Goal: Task Accomplishment & Management: Manage account settings

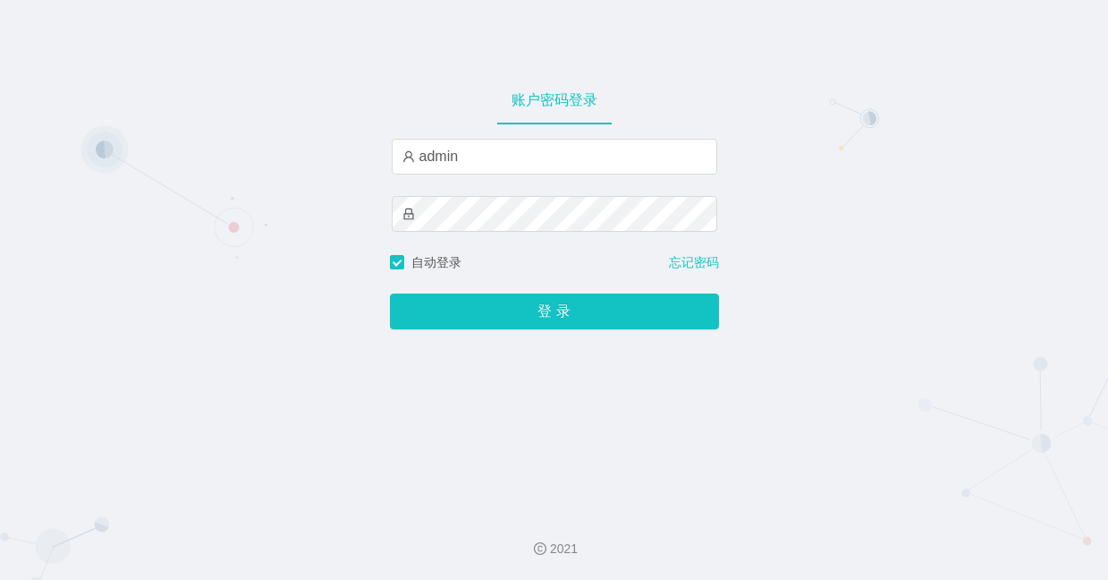
type input "admin"
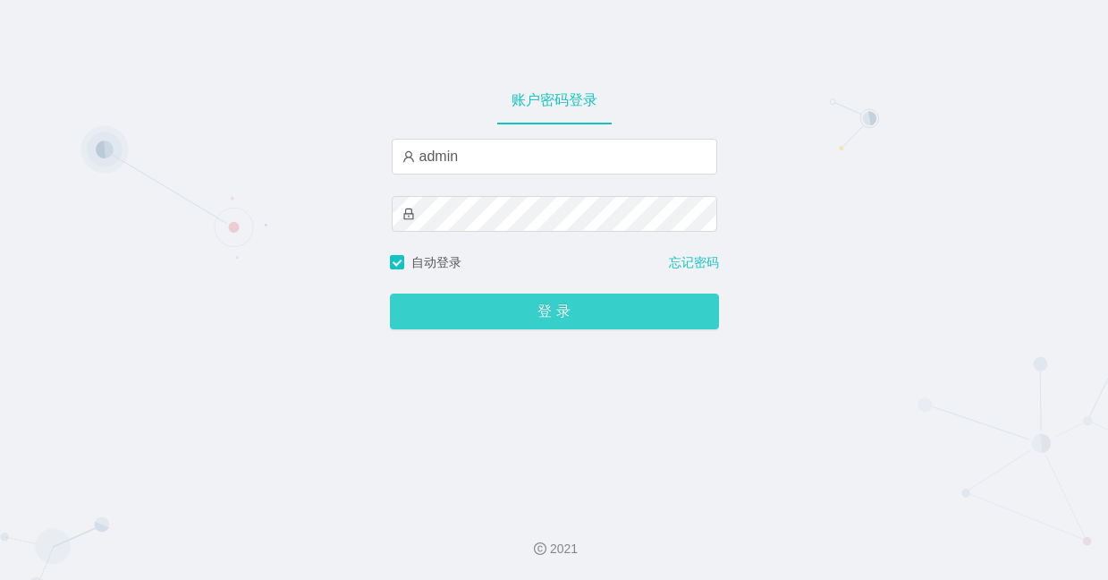
click at [472, 320] on button "登 录" at bounding box center [554, 311] width 329 height 36
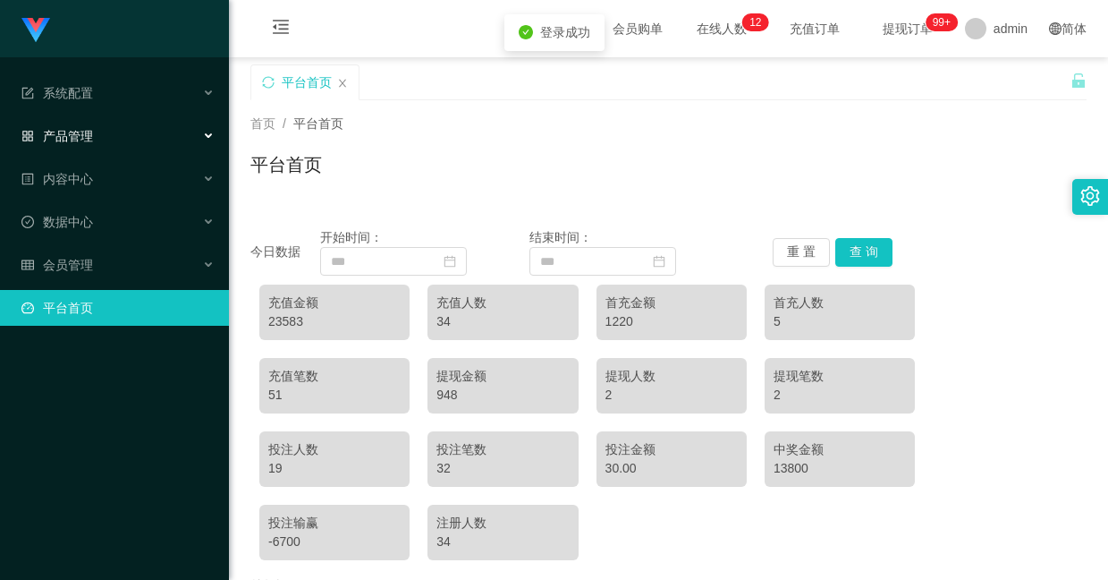
click at [100, 123] on div "产品管理" at bounding box center [114, 136] width 229 height 36
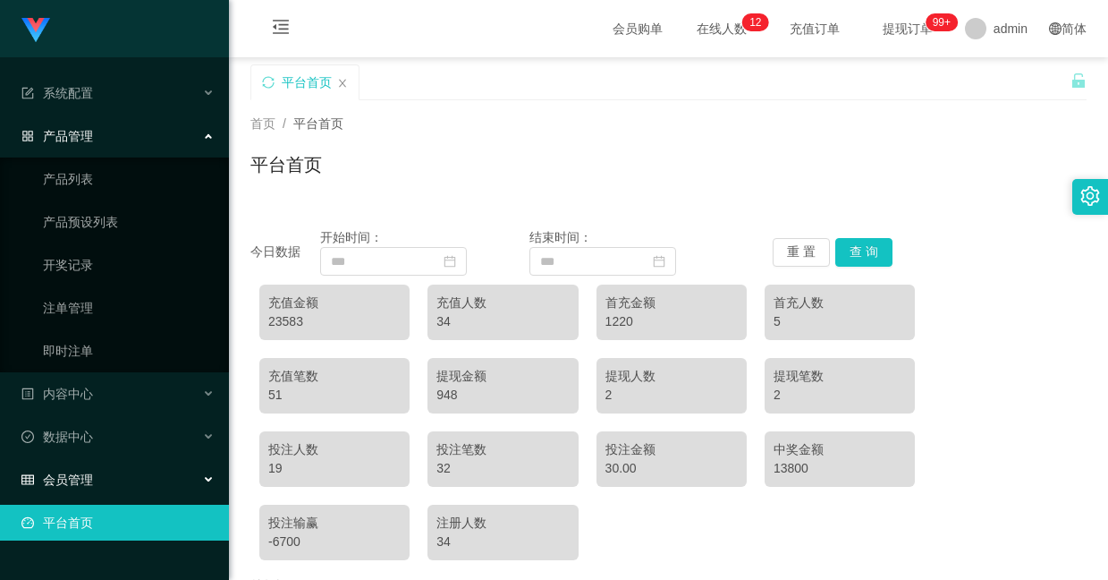
click at [119, 465] on div "会员管理" at bounding box center [114, 480] width 229 height 36
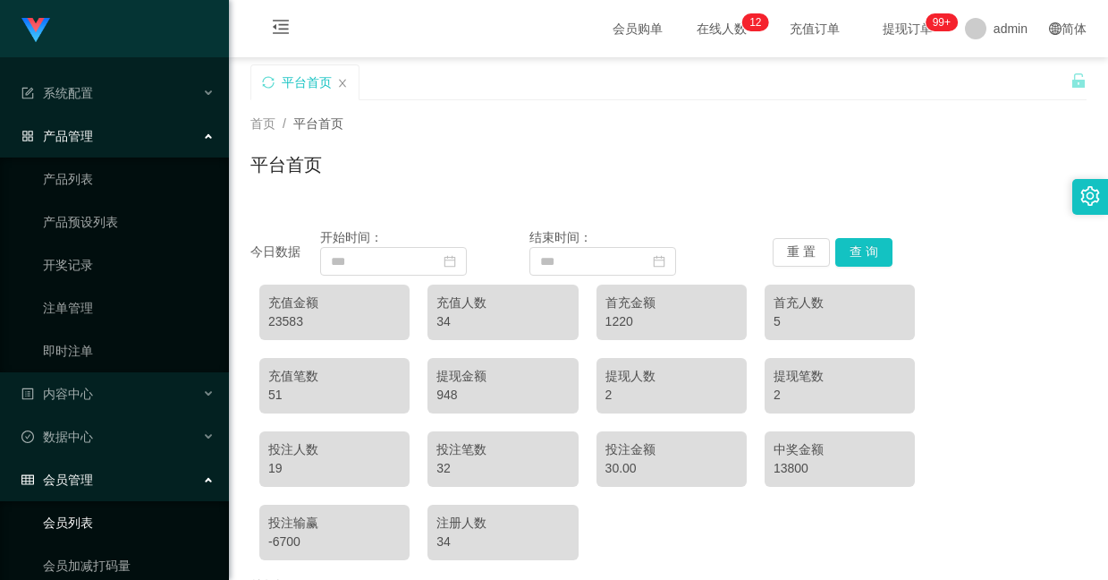
click at [111, 515] on link "会员列表" at bounding box center [129, 522] width 172 height 36
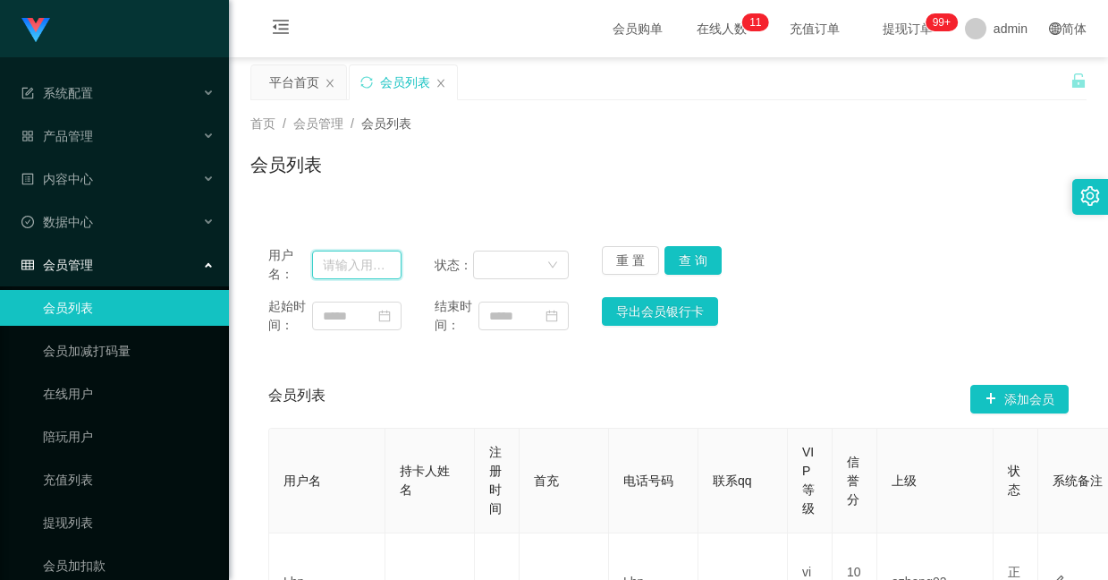
click at [363, 260] on input "text" at bounding box center [356, 264] width 89 height 29
paste input "Dadidadu"
type input "Dadidadu"
click at [698, 266] on button "查 询" at bounding box center [693, 260] width 57 height 29
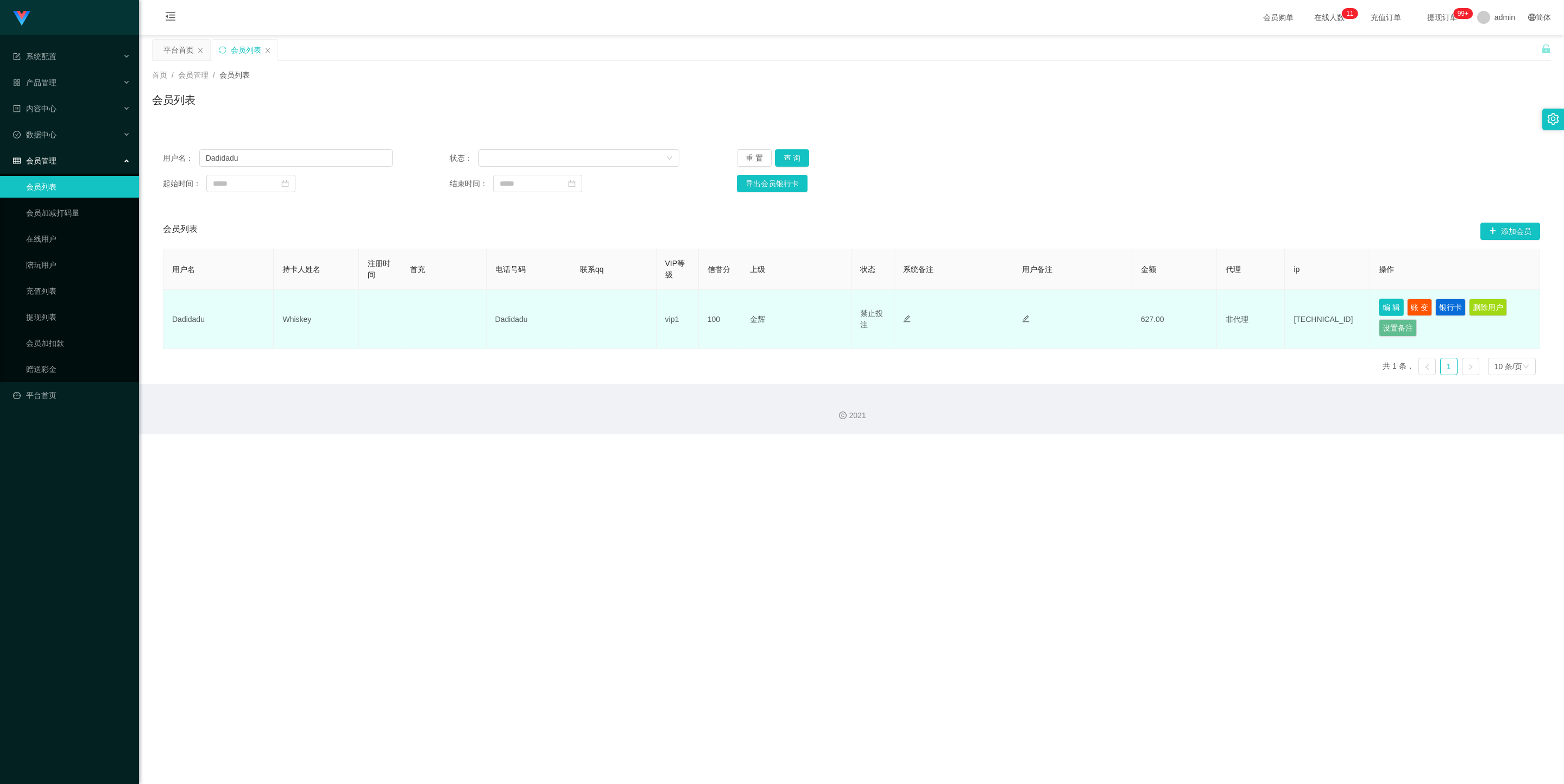
click at [672, 308] on button "编 辑" at bounding box center [1391, 307] width 25 height 18
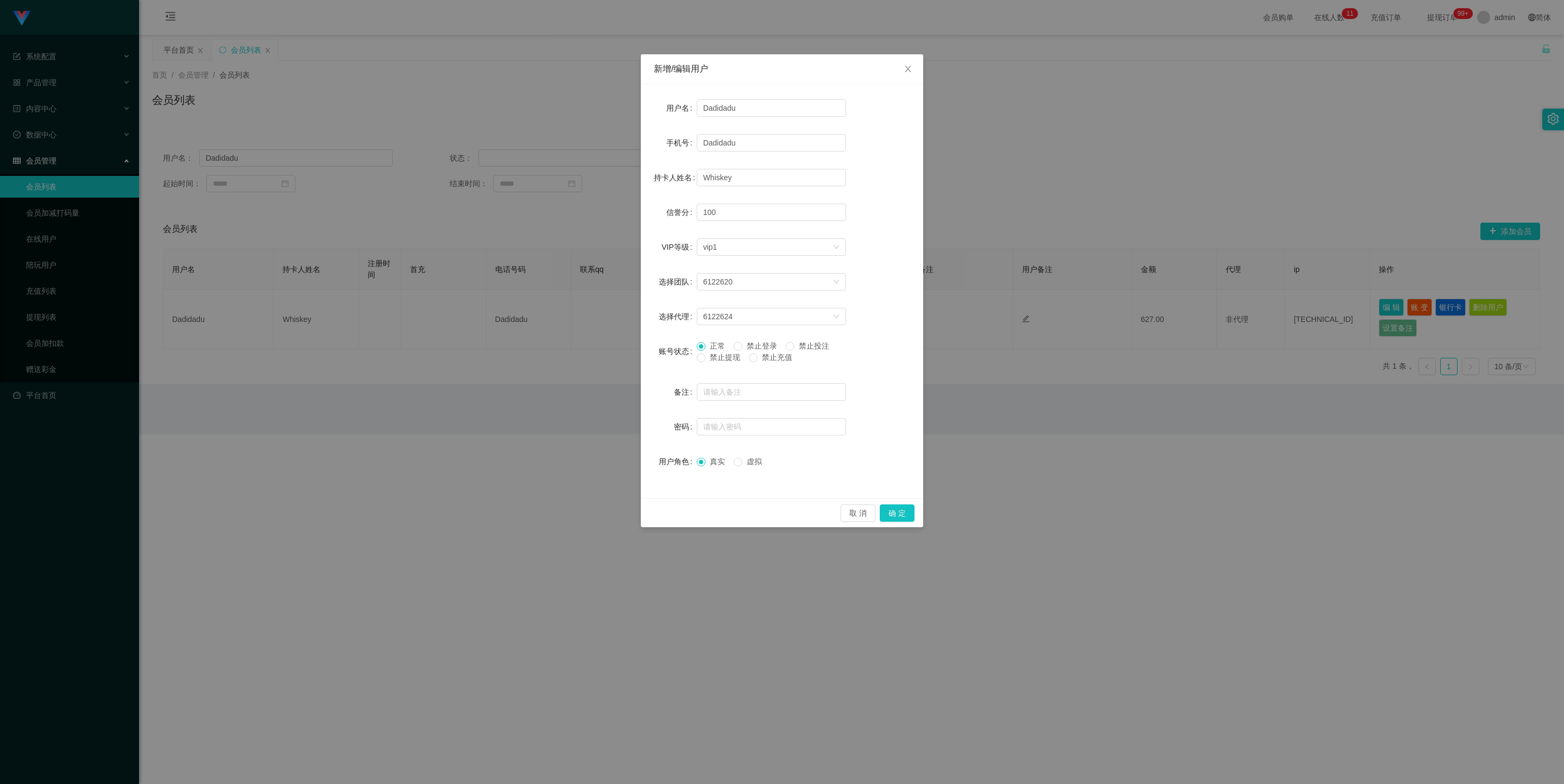
click at [672, 347] on span "正常" at bounding box center [717, 346] width 24 height 8
click at [672, 351] on button "确 定" at bounding box center [897, 513] width 35 height 18
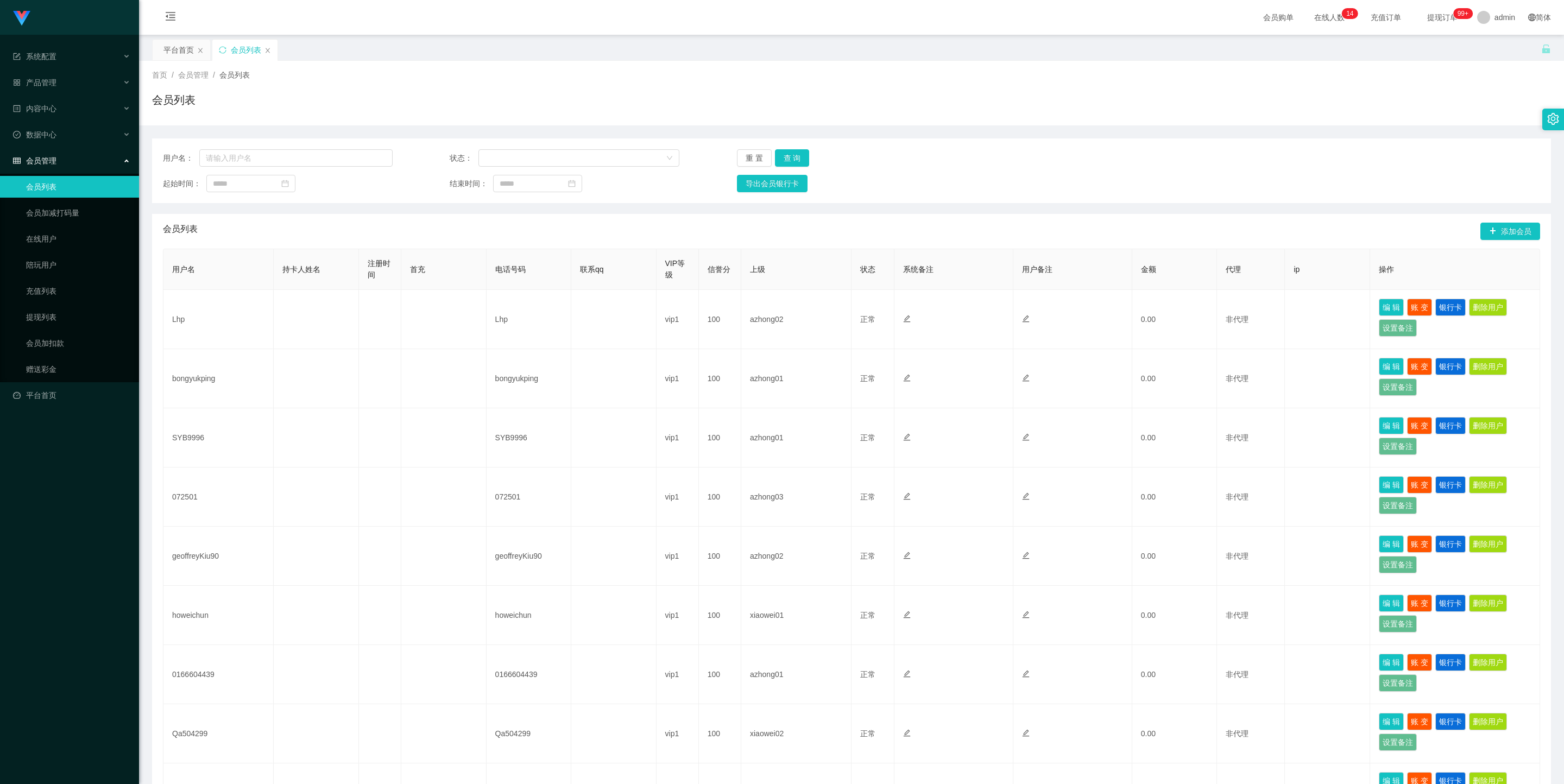
click at [318, 153] on input "text" at bounding box center [296, 158] width 193 height 18
type input "Dadidadu"
click at [792, 152] on button "查 询" at bounding box center [792, 158] width 35 height 18
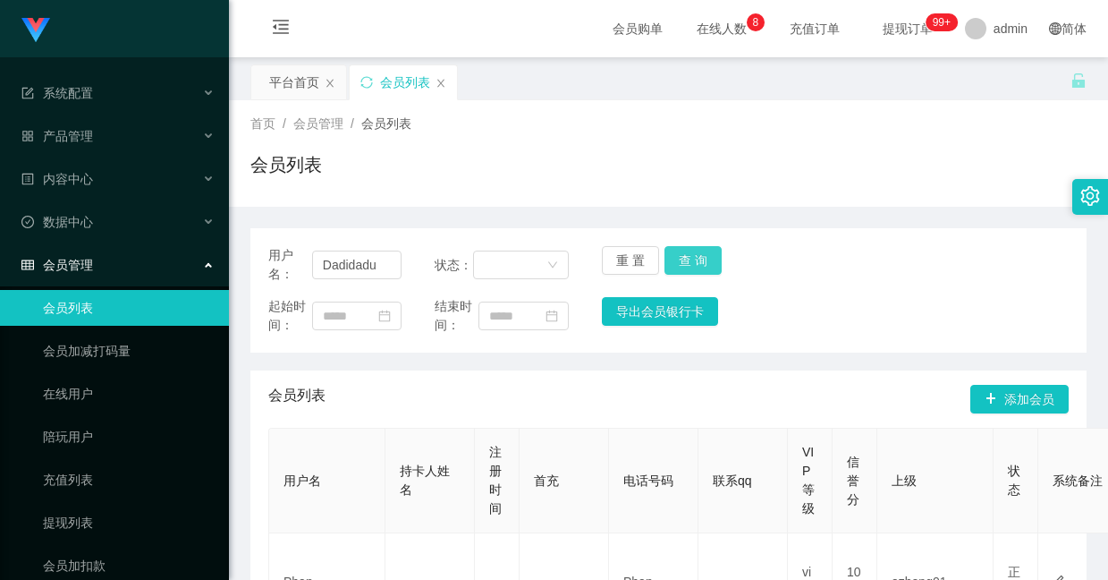
type input "Dadidadu"
click at [674, 253] on button "查 询" at bounding box center [693, 260] width 57 height 29
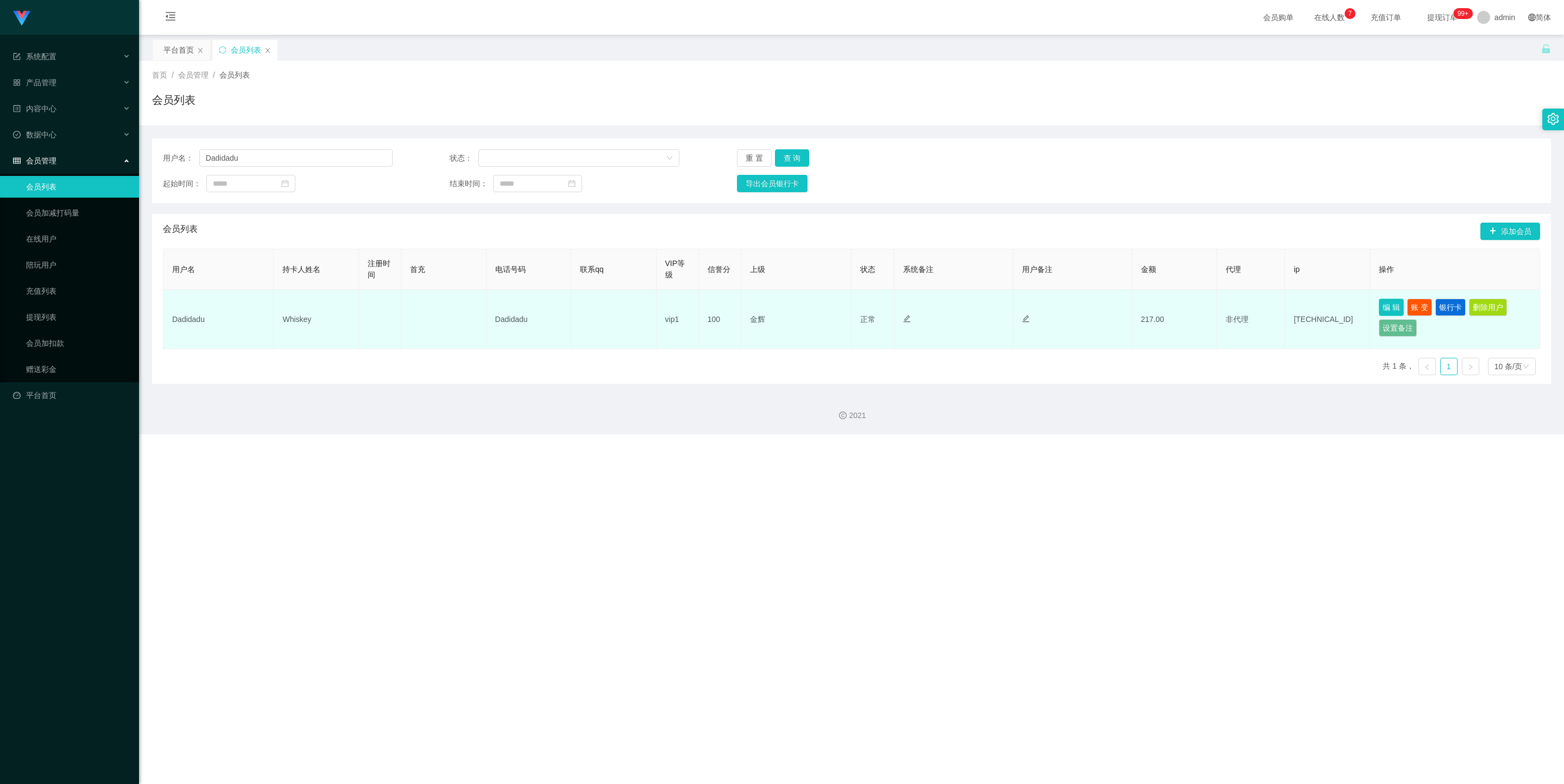
click at [672, 313] on button "编 辑" at bounding box center [1391, 307] width 25 height 18
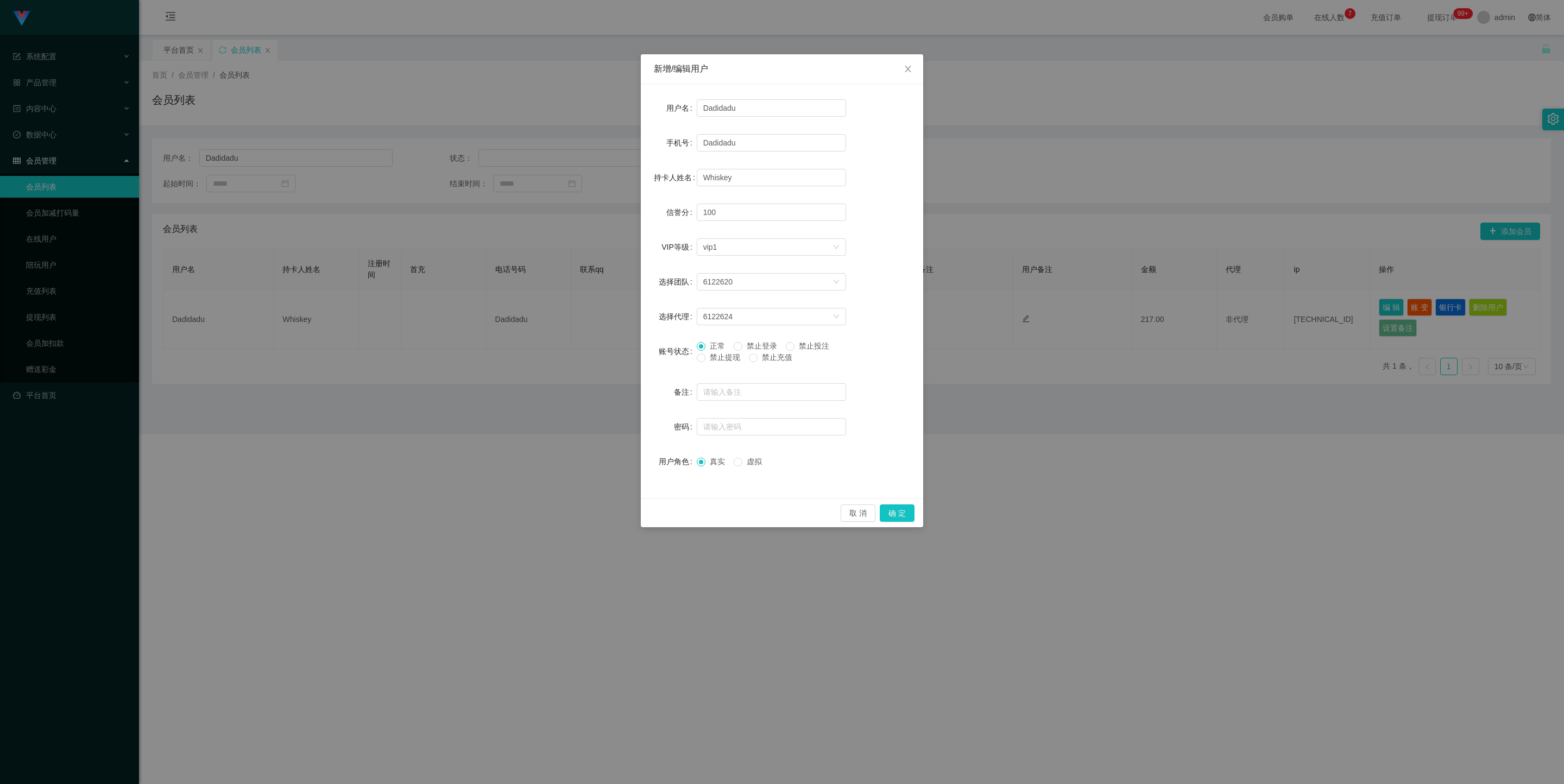
click at [672, 351] on span "禁止提现" at bounding box center [725, 357] width 39 height 8
click at [672, 351] on button "确 定" at bounding box center [897, 513] width 35 height 18
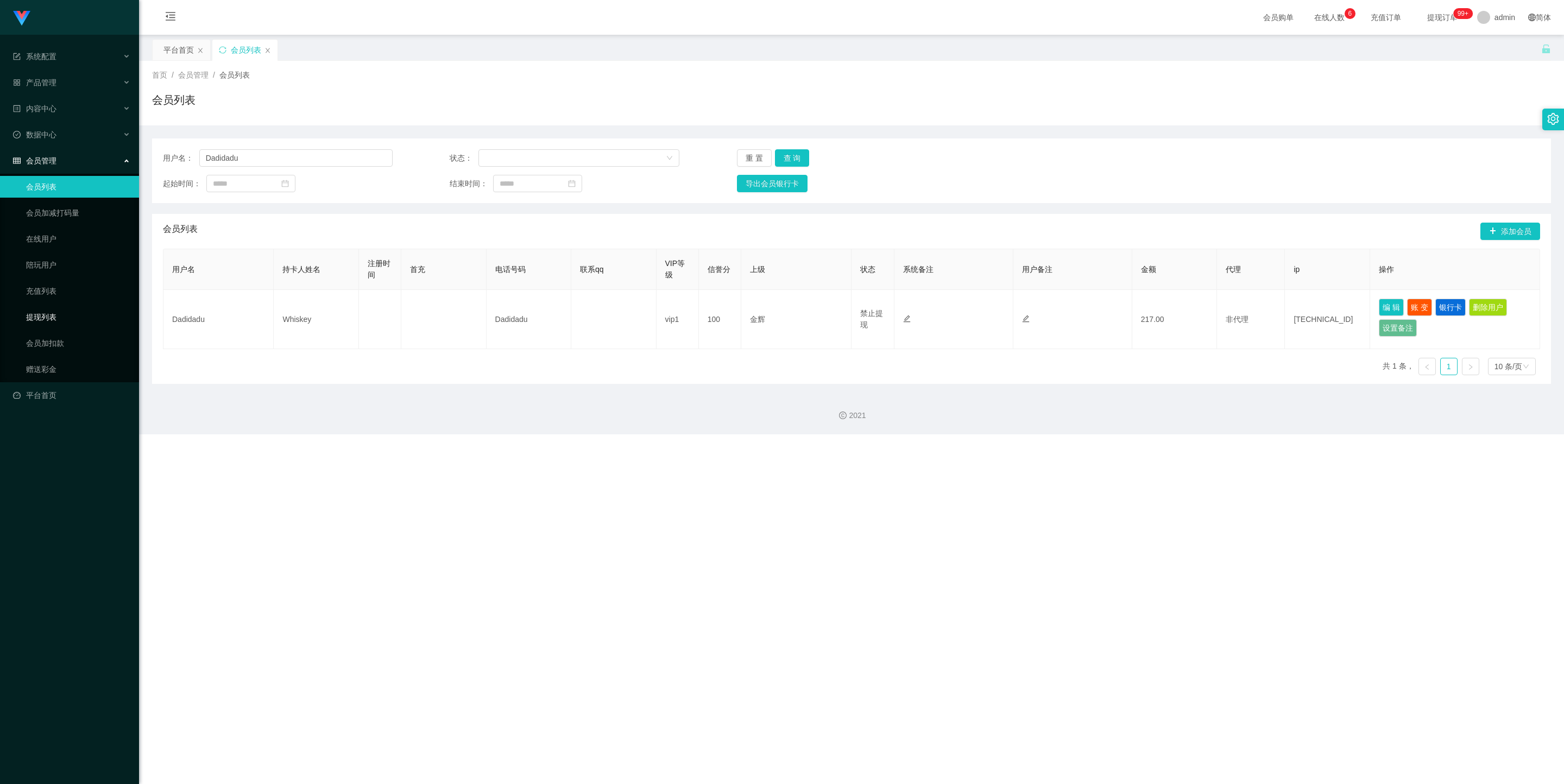
click at [49, 306] on link "提现列表" at bounding box center [78, 317] width 104 height 22
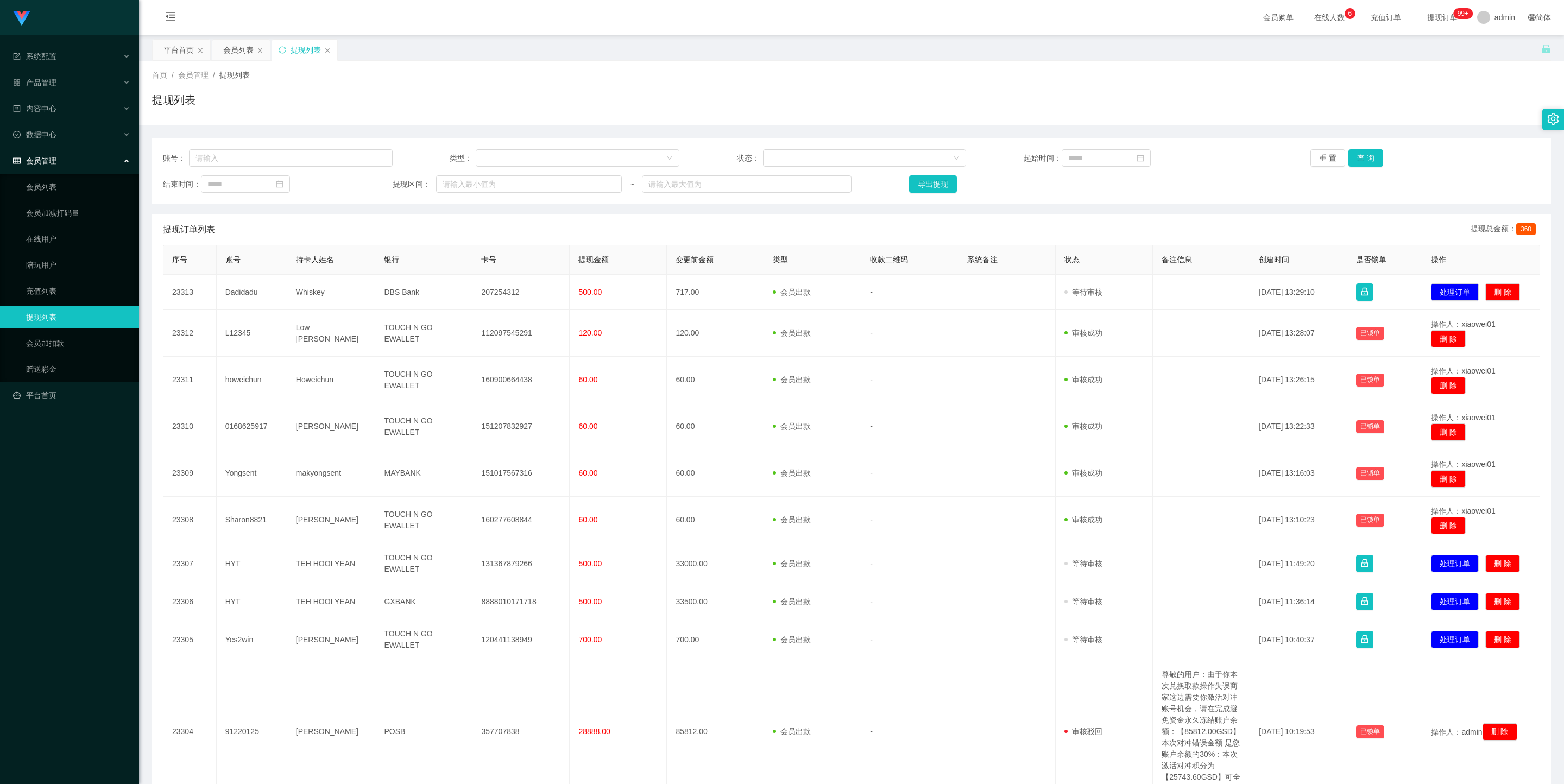
click at [301, 170] on div "账号： 类型： 状态： 起始时间： 重 置 查 询 结束时间： 提现区间： ~ 导出提现" at bounding box center [851, 171] width 1399 height 65
click at [296, 165] on input "text" at bounding box center [290, 158] width 203 height 18
paste input "Dadidadu"
type input "Dadidadu"
click at [672, 160] on button "查 询" at bounding box center [1365, 158] width 35 height 18
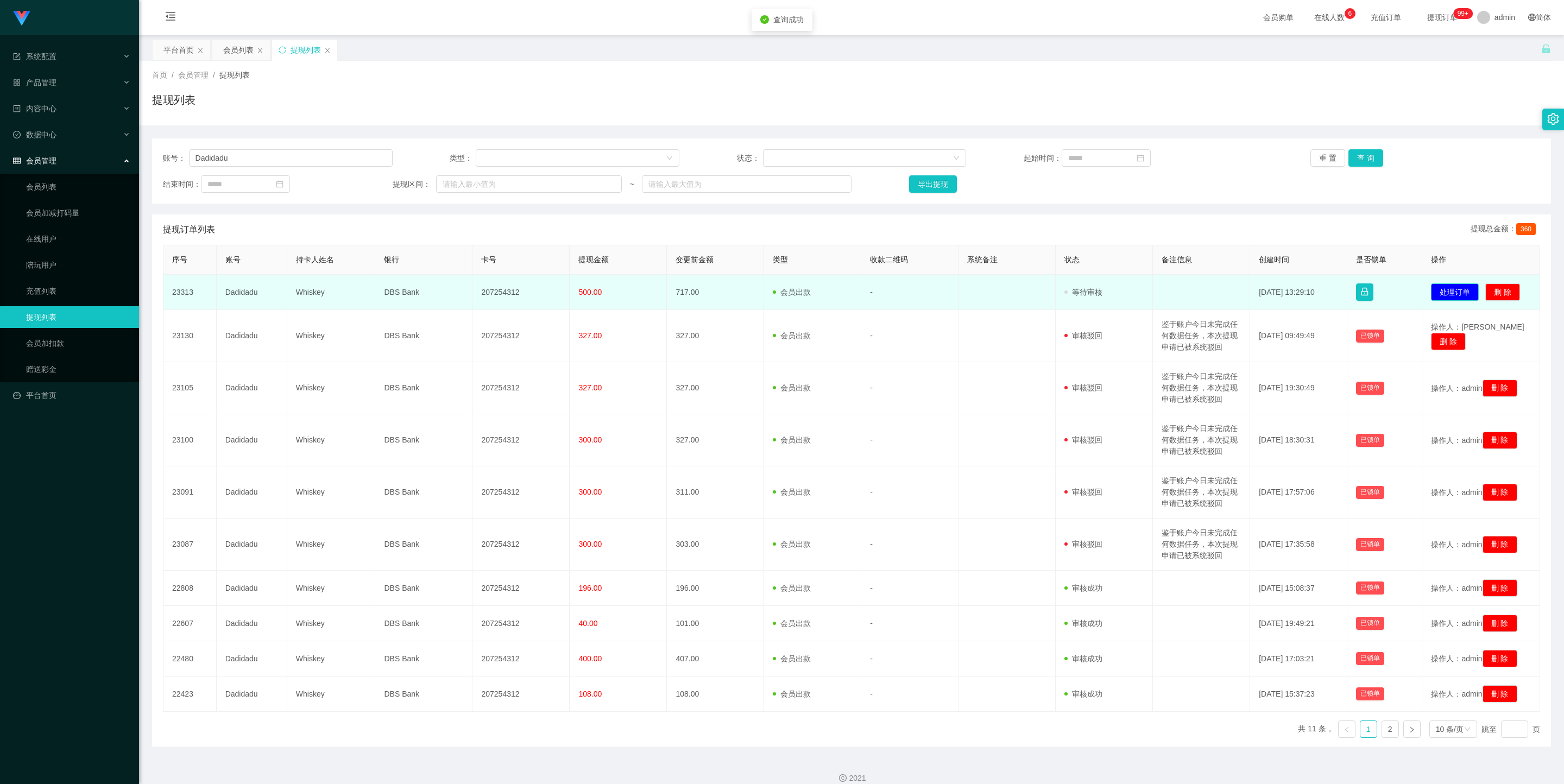
click at [672, 291] on button "处理订单" at bounding box center [1455, 292] width 48 height 18
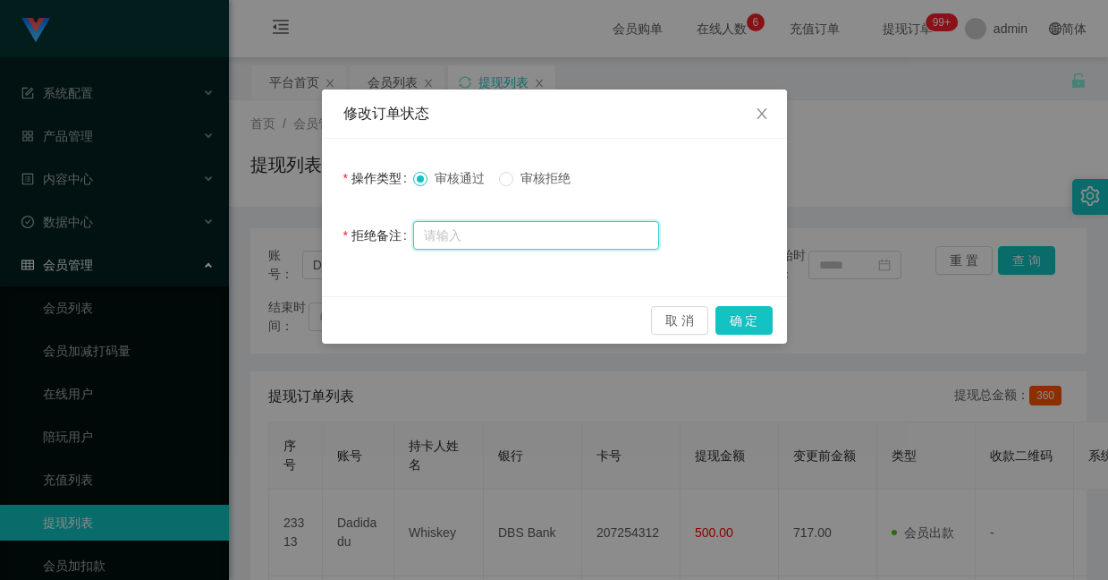
click at [484, 240] on input "text" at bounding box center [536, 235] width 246 height 29
type input "数据任务期间，暂时不可提现"
click at [538, 182] on span "审核拒绝" at bounding box center [545, 178] width 64 height 14
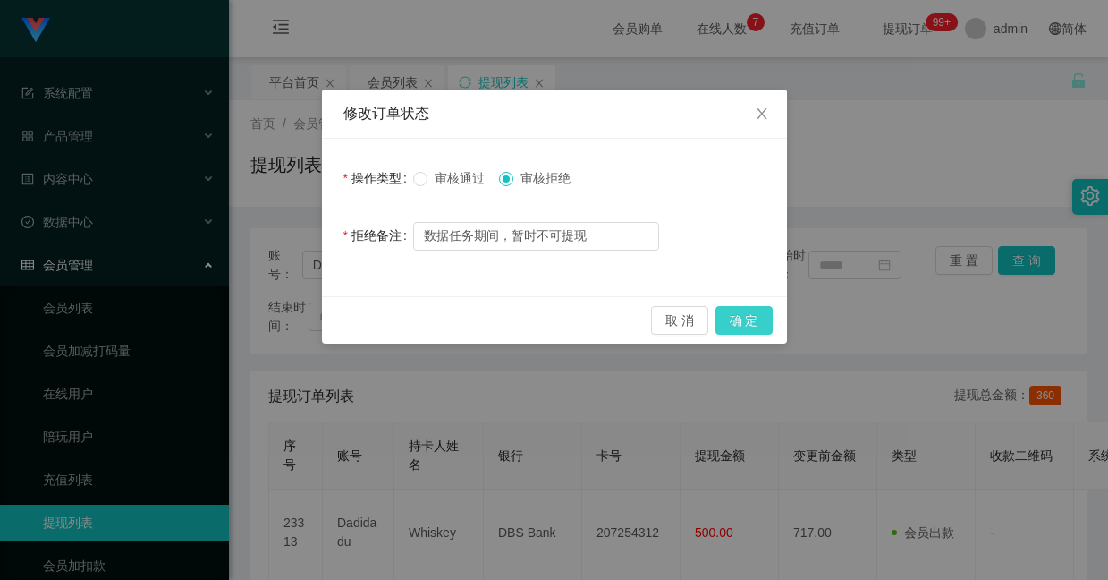
click at [743, 317] on button "确 定" at bounding box center [744, 320] width 57 height 29
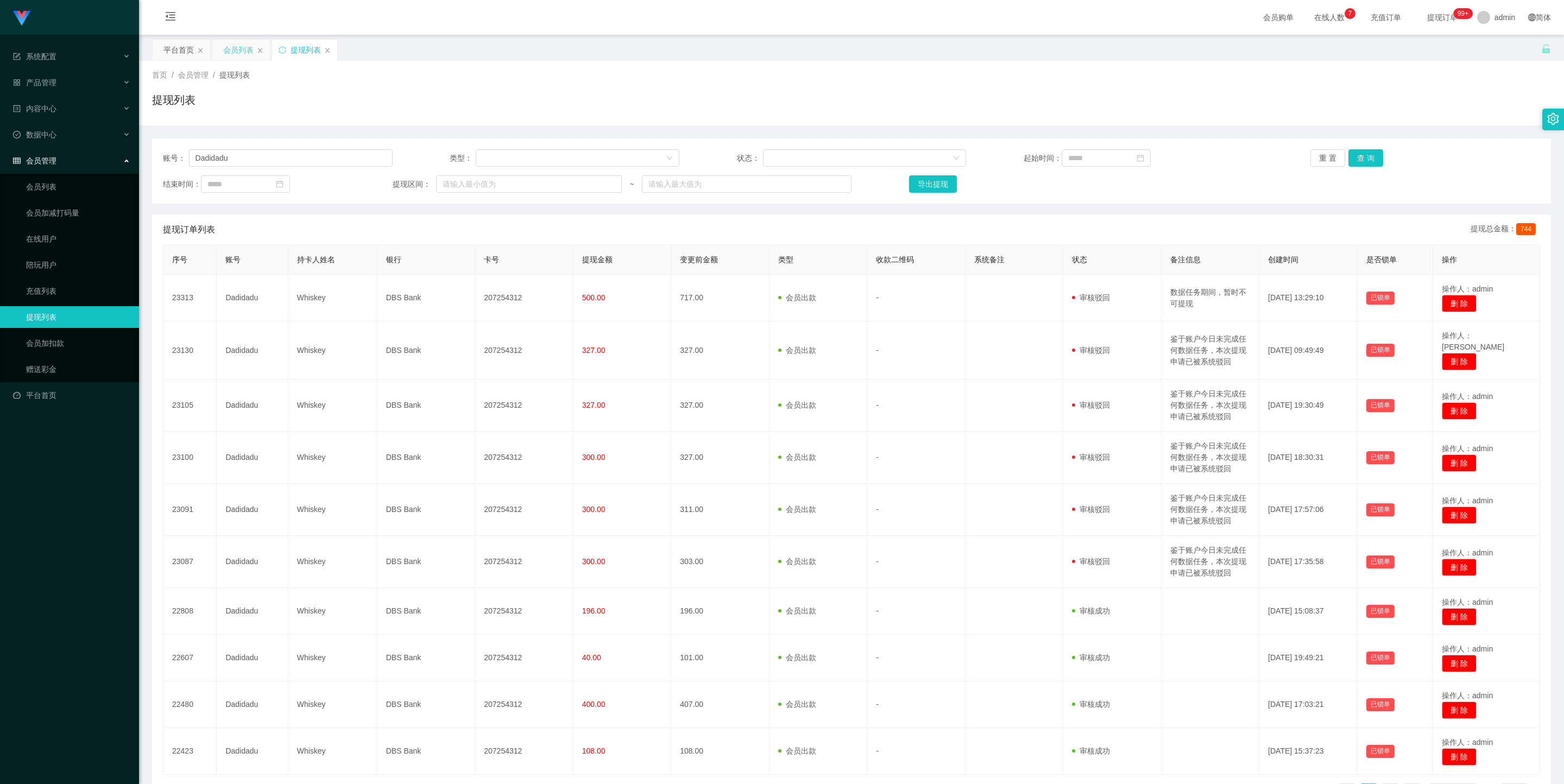
click at [219, 42] on div "会员列表" at bounding box center [241, 50] width 58 height 21
click at [235, 53] on div "会员列表" at bounding box center [239, 50] width 30 height 21
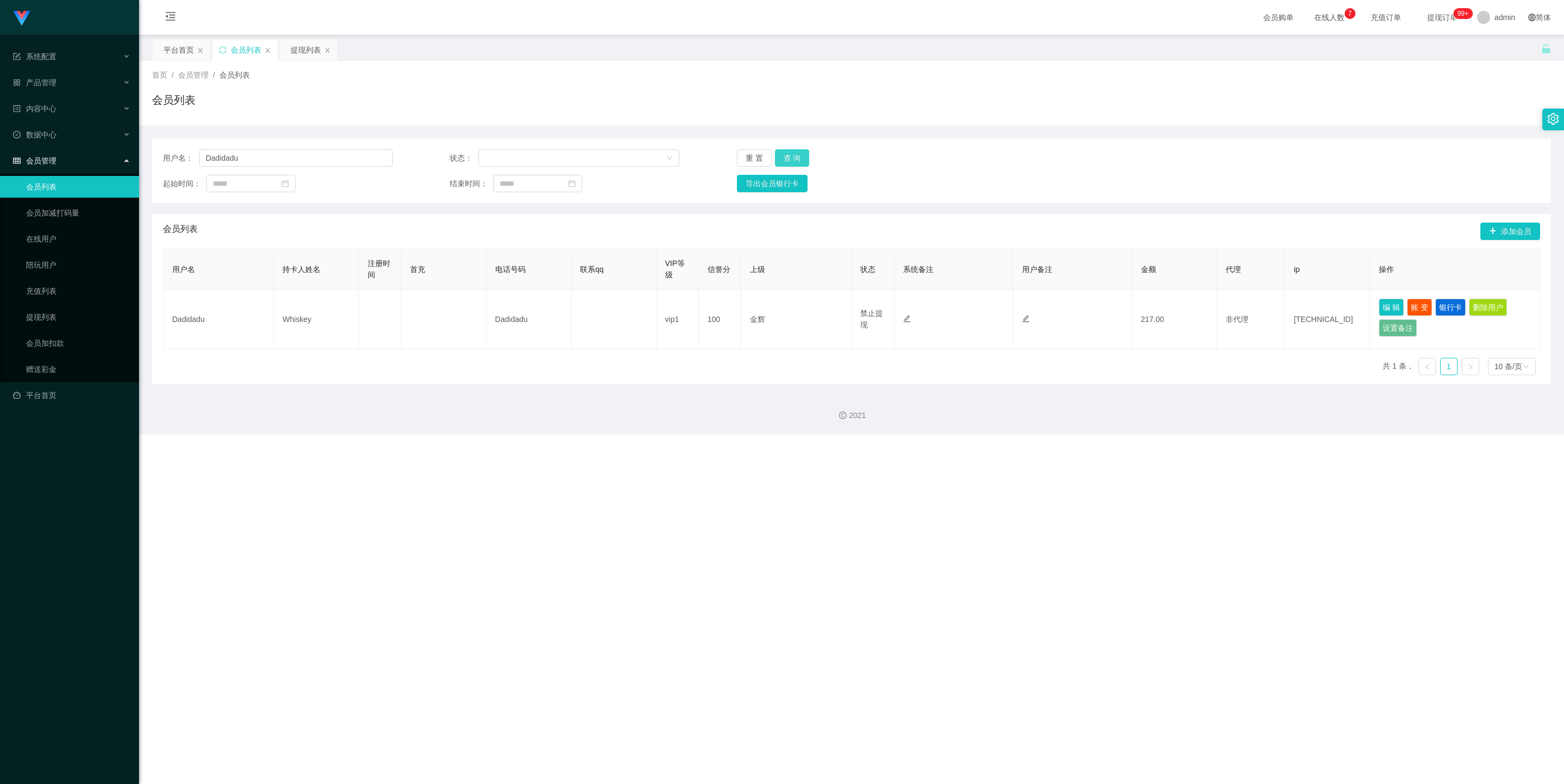
click at [672, 155] on button "查 询" at bounding box center [792, 158] width 35 height 18
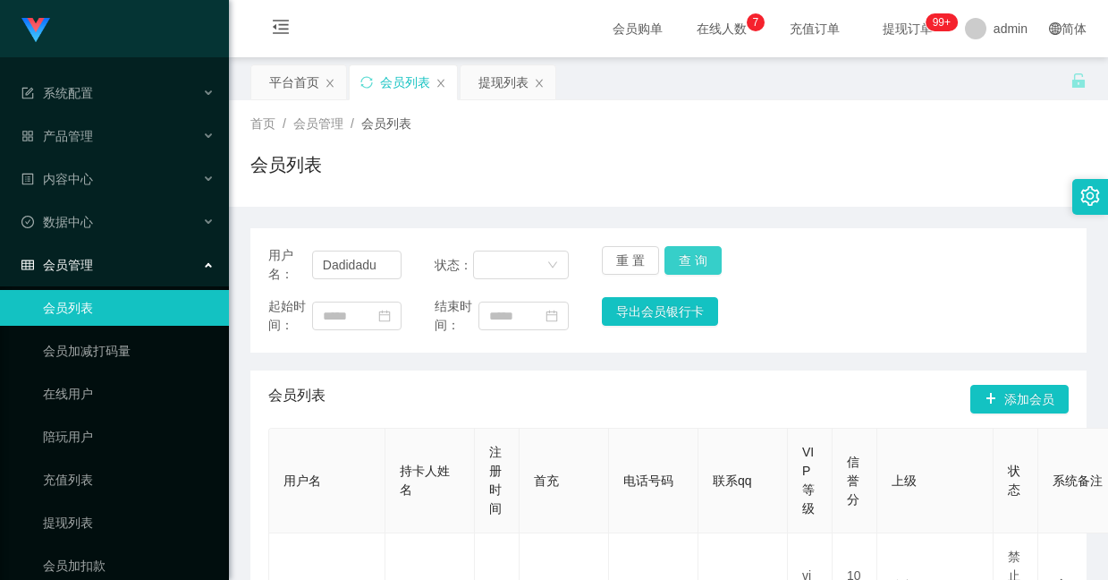
click at [691, 253] on button "查 询" at bounding box center [693, 260] width 57 height 29
